Goal: Task Accomplishment & Management: Manage account settings

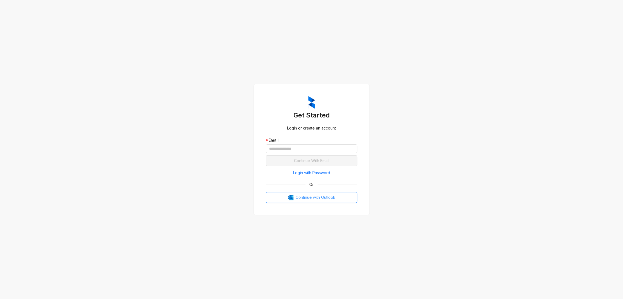
click at [313, 200] on button "Continue with Outlook" at bounding box center [311, 197] width 91 height 11
click at [298, 147] on input "text" at bounding box center [311, 148] width 91 height 9
type input "***"
